Goal: Task Accomplishment & Management: Manage account settings

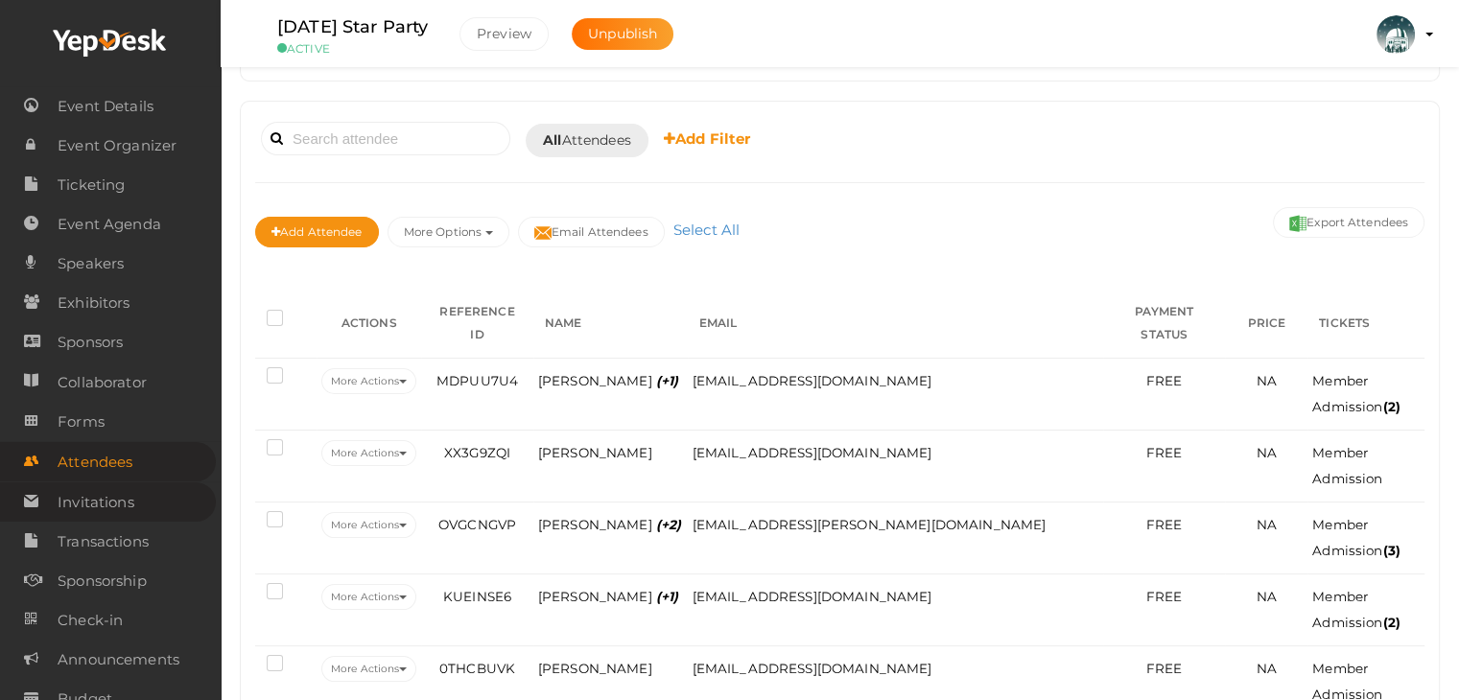
scroll to position [96, 0]
click at [100, 464] on span "Attendees" at bounding box center [95, 462] width 75 height 38
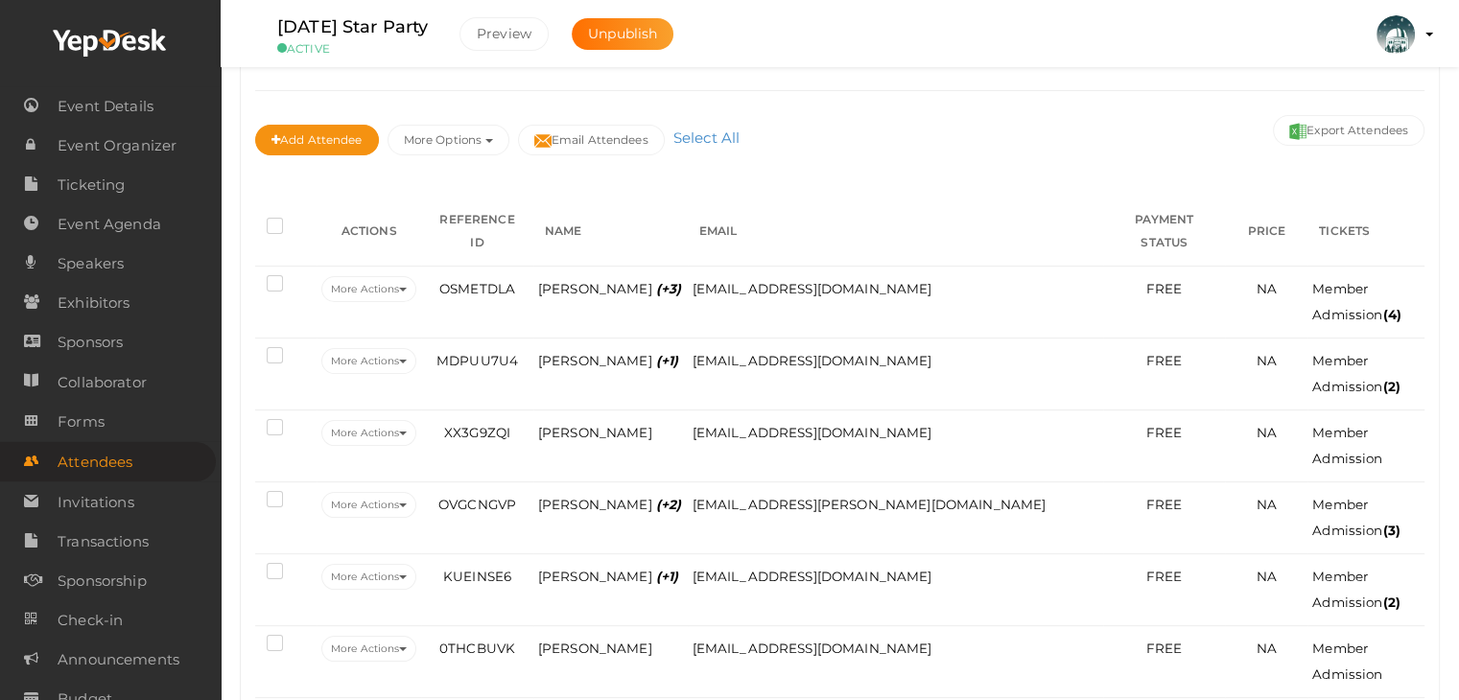
scroll to position [192, 0]
